Goal: Task Accomplishment & Management: Manage account settings

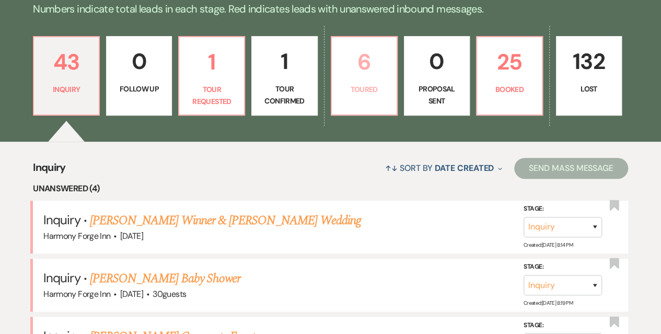
click at [385, 91] on p "Toured" at bounding box center [364, 89] width 52 height 11
select select "5"
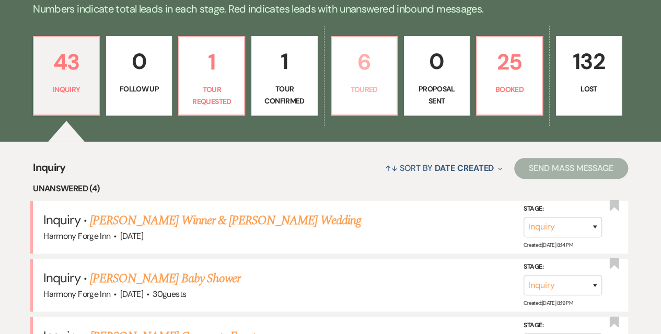
select select "5"
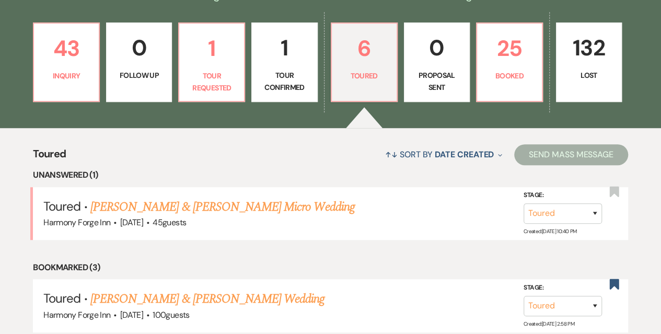
scroll to position [418, 0]
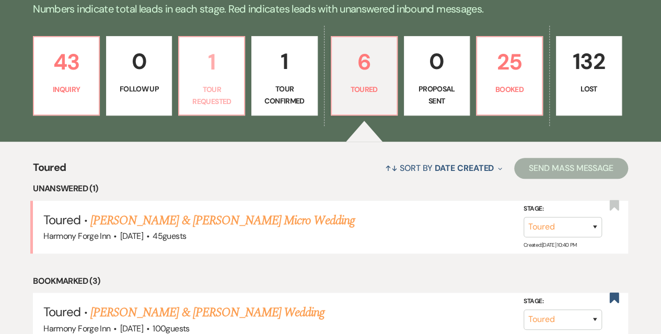
click at [223, 84] on p "Tour Requested" at bounding box center [211, 95] width 52 height 23
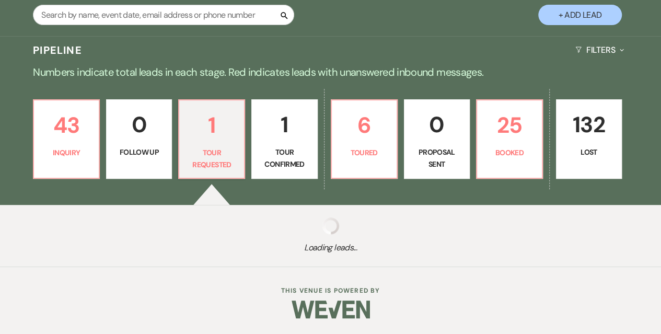
select select "2"
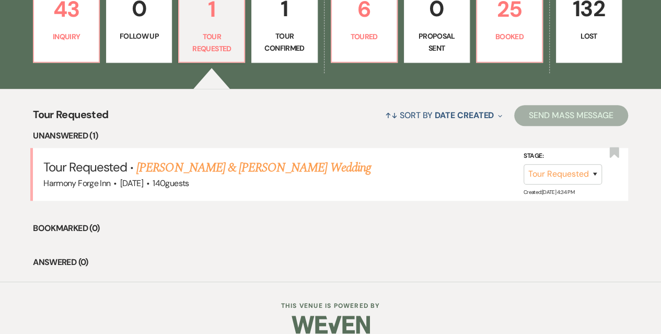
scroll to position [328, 0]
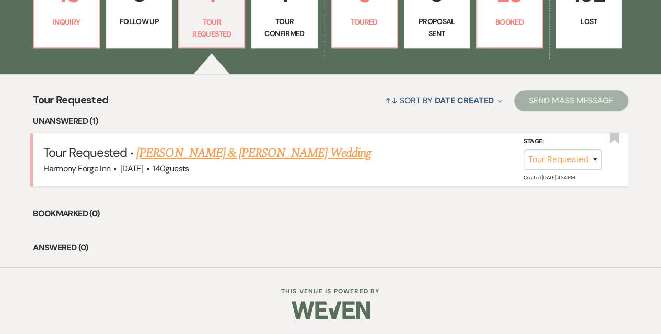
click at [278, 148] on link "[PERSON_NAME] & [PERSON_NAME] Wedding" at bounding box center [253, 153] width 234 height 19
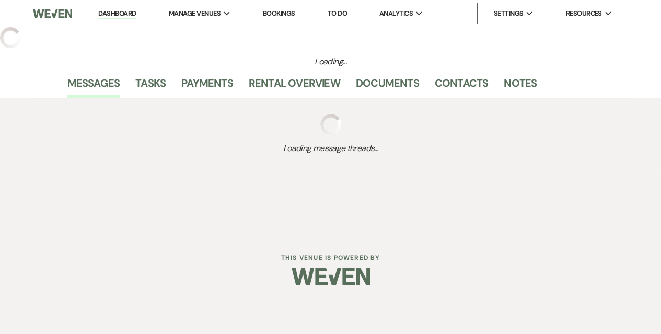
select select "2"
select select "5"
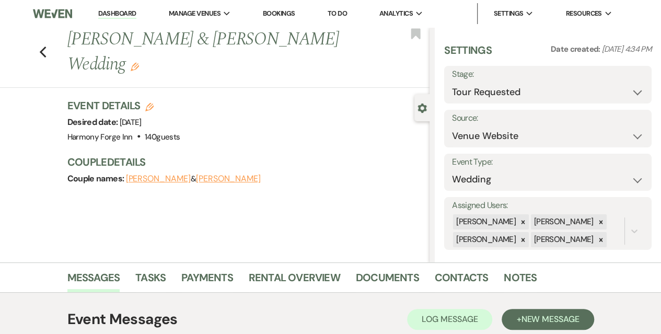
click at [114, 13] on link "Dashboard" at bounding box center [117, 14] width 38 height 10
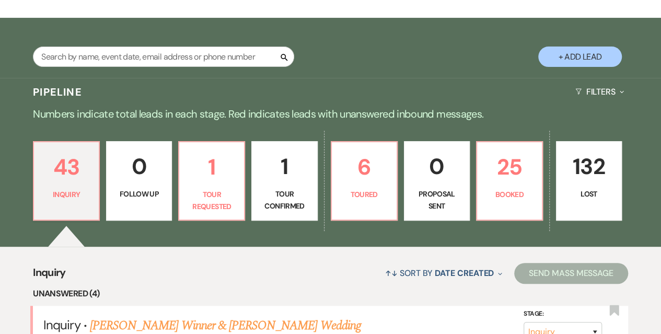
scroll to position [157, 0]
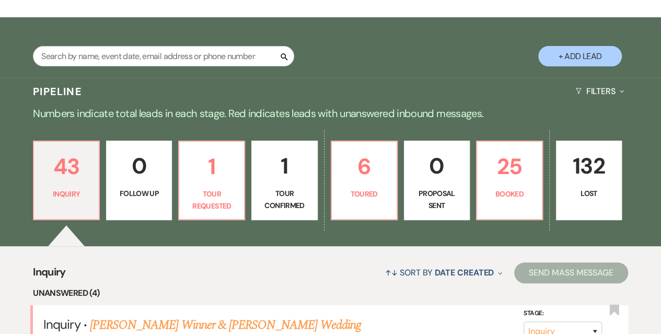
click at [294, 183] on link "1 Tour Confirmed" at bounding box center [284, 179] width 66 height 79
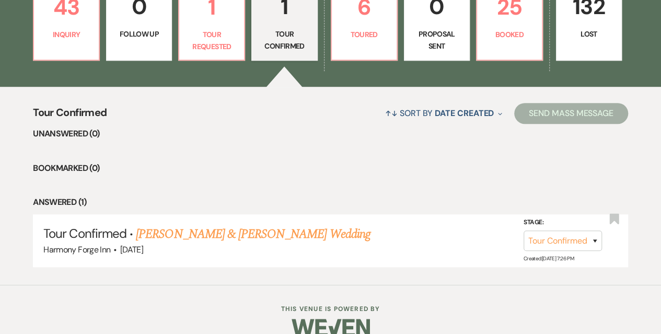
scroll to position [334, 0]
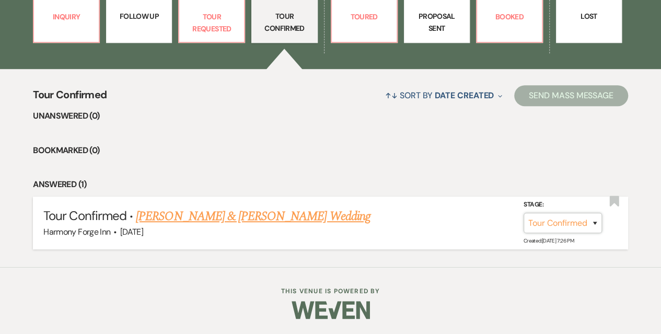
click at [555, 227] on select "Inquiry Follow Up Tour Requested Tour Confirmed Toured Proposal Sent Booked Lost" at bounding box center [562, 223] width 78 height 20
select select "5"
click at [523, 213] on select "Inquiry Follow Up Tour Requested Tour Confirmed Toured Proposal Sent Booked Lost" at bounding box center [562, 223] width 78 height 20
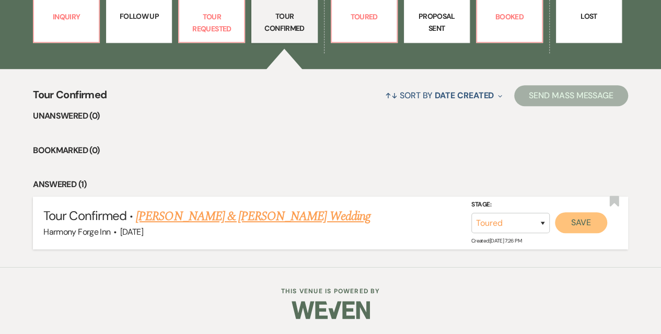
click at [592, 218] on button "Save" at bounding box center [581, 222] width 52 height 21
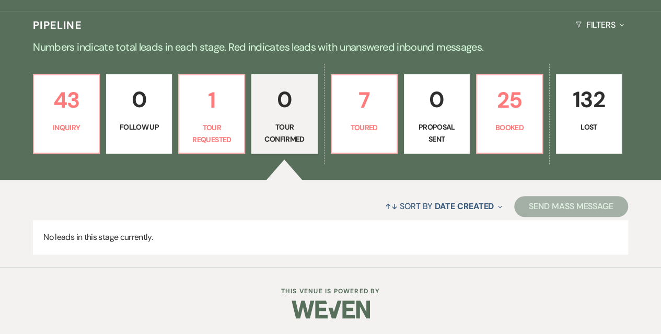
scroll to position [223, 0]
click at [357, 107] on p "7" at bounding box center [364, 99] width 52 height 35
select select "5"
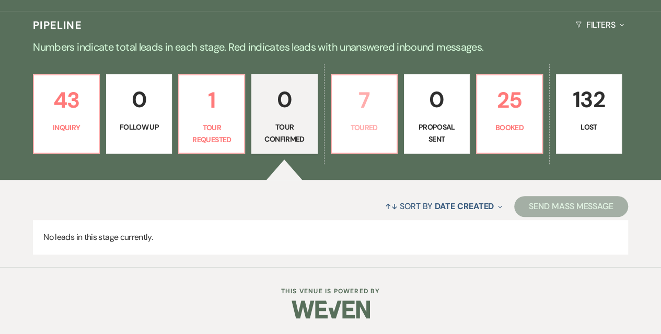
select select "5"
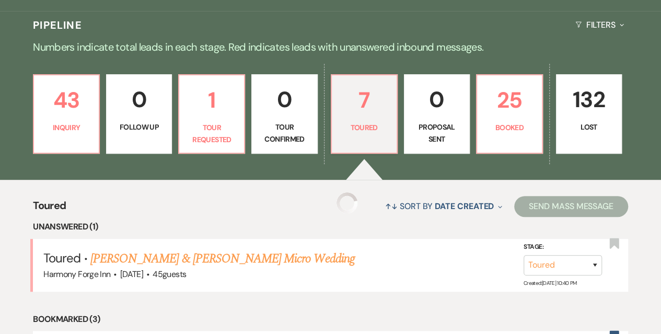
select select "5"
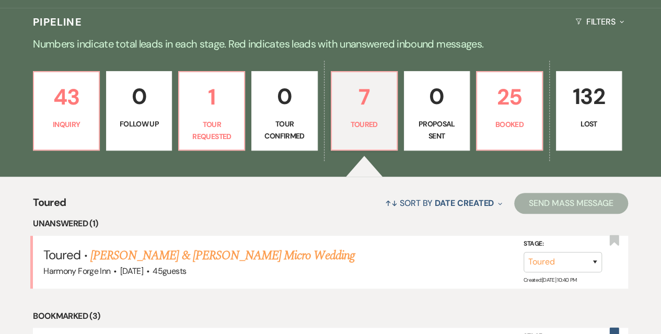
scroll to position [223, 0]
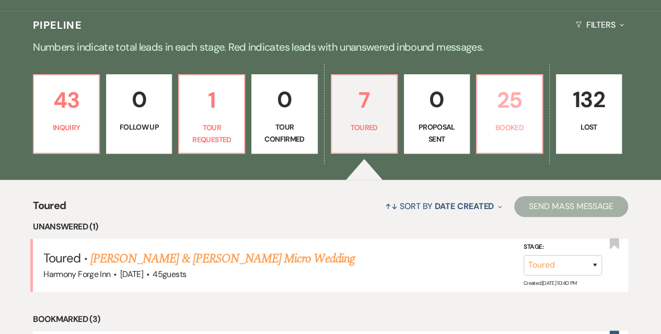
click at [520, 104] on p "25" at bounding box center [509, 99] width 52 height 35
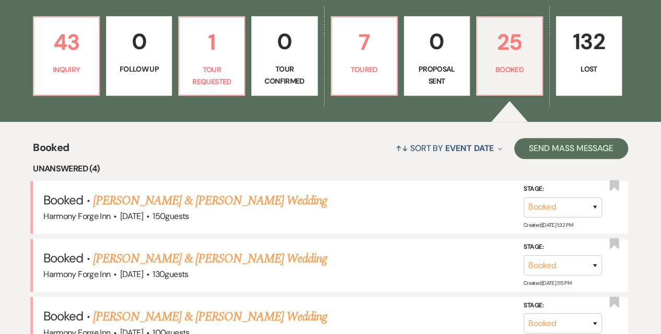
scroll to position [275, 0]
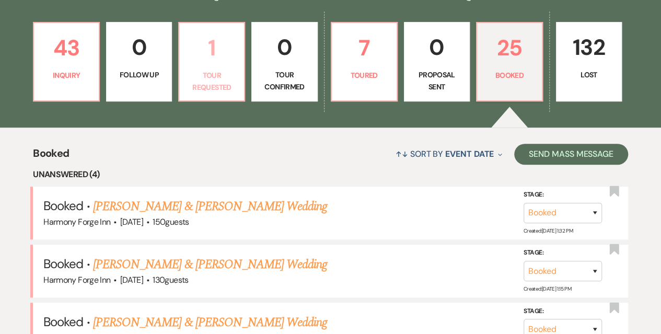
click at [218, 51] on p "1" at bounding box center [211, 47] width 52 height 35
select select "2"
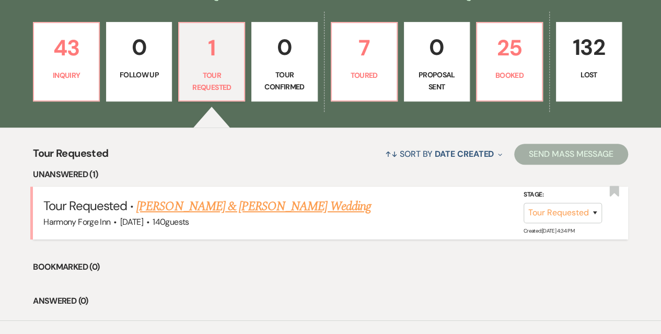
click at [193, 205] on link "[PERSON_NAME] & [PERSON_NAME] Wedding" at bounding box center [253, 206] width 234 height 19
select select "2"
select select "5"
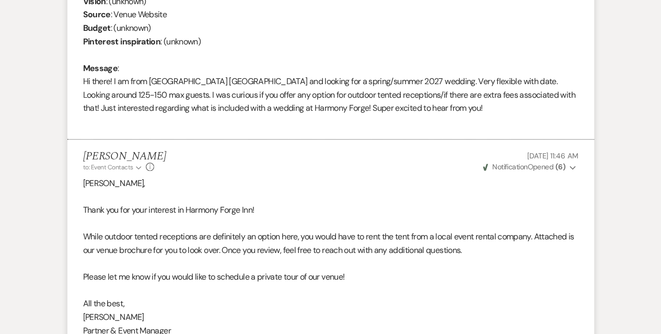
scroll to position [338, 0]
